Goal: Find specific page/section: Find specific page/section

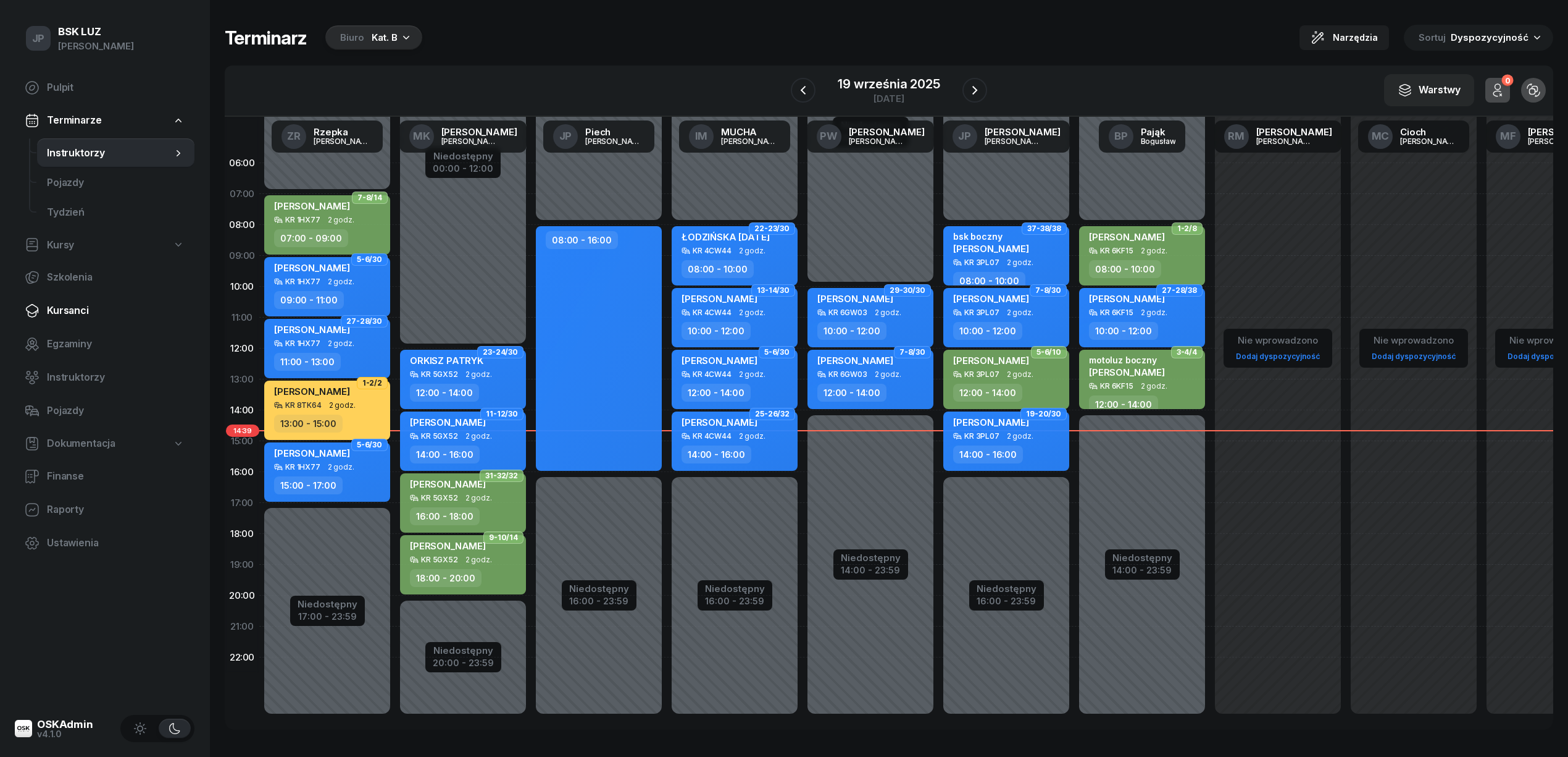
drag, startPoint x: 48, startPoint y: 309, endPoint x: 65, endPoint y: 310, distance: 17.0
click at [48, 309] on span "Kursanci" at bounding box center [115, 310] width 137 height 16
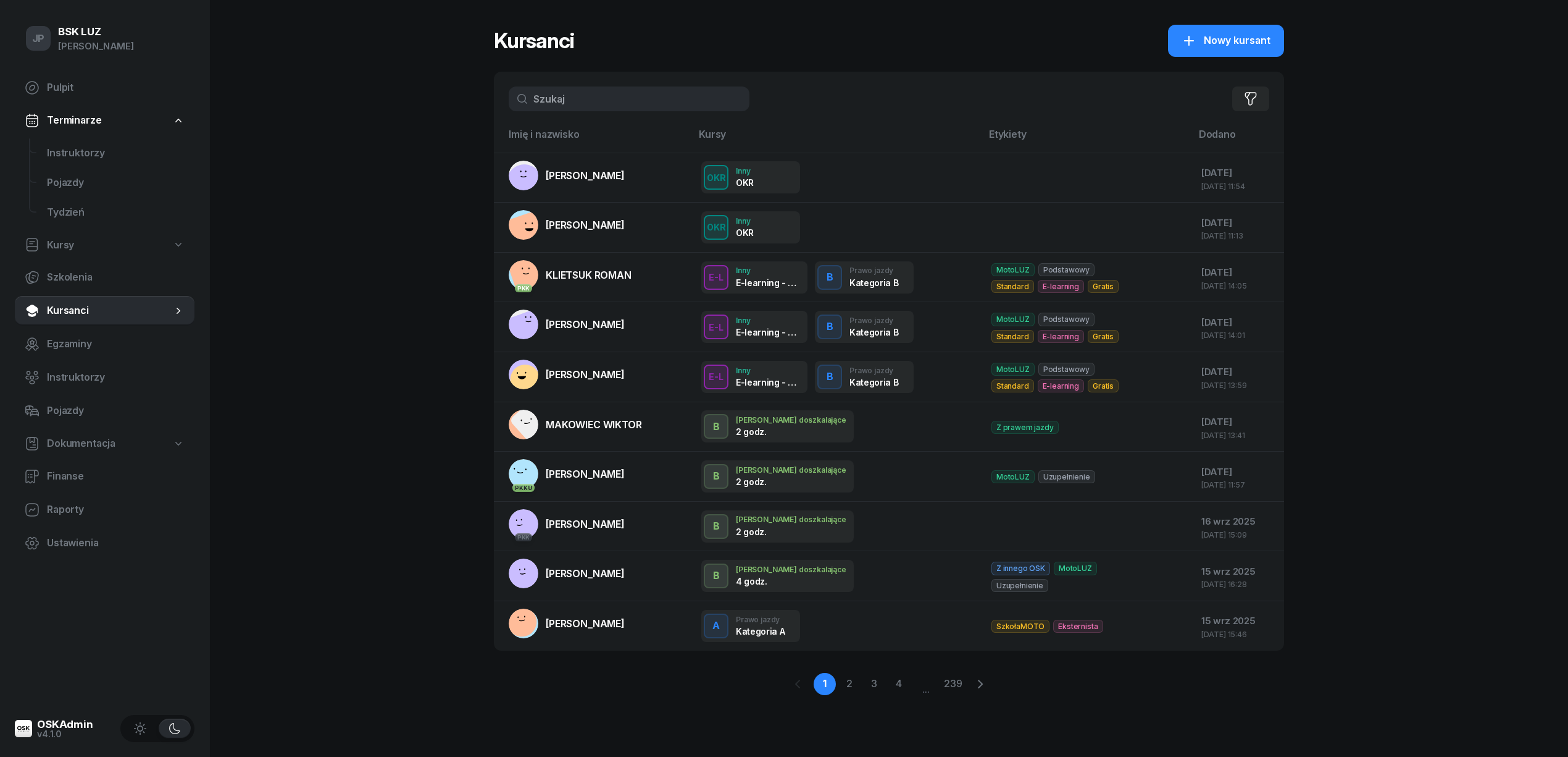
click at [569, 104] on input "text" at bounding box center [629, 98] width 240 height 25
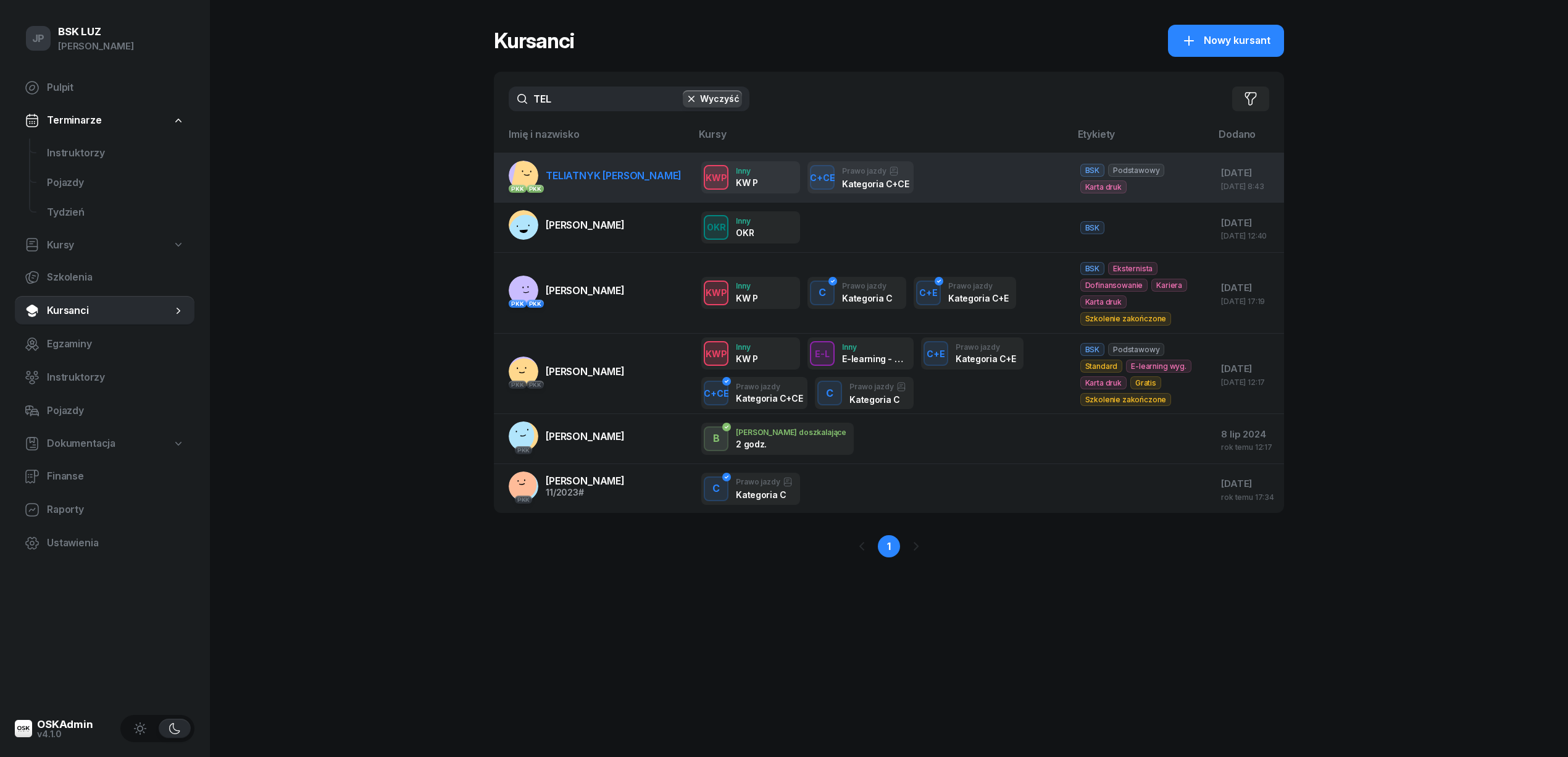
type input "TEL"
click at [593, 174] on span "TELIATNYK [PERSON_NAME]" at bounding box center [613, 175] width 136 height 12
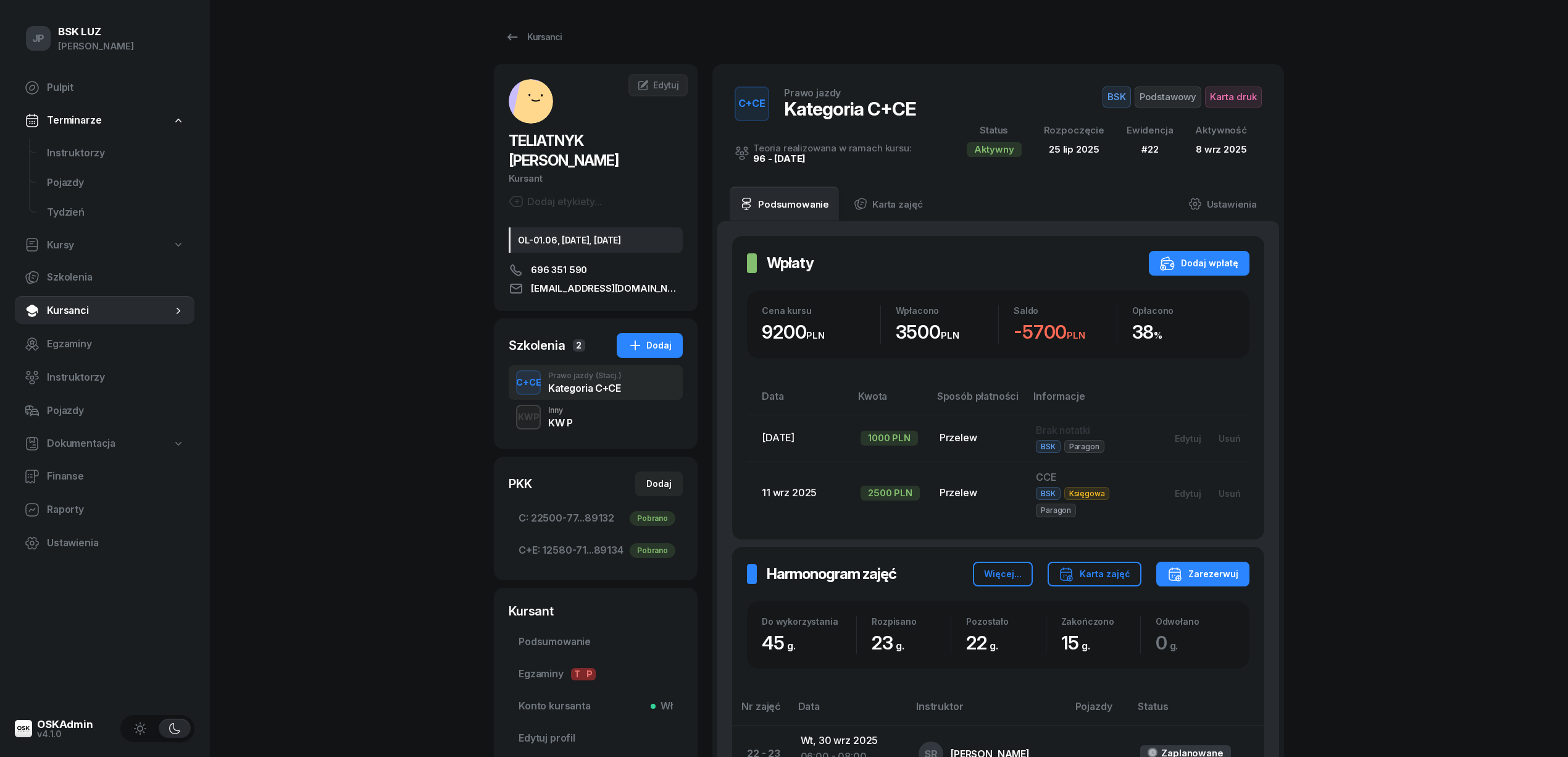
click at [551, 418] on div "KW P" at bounding box center [560, 422] width 24 height 10
